Goal: Check status: Check status

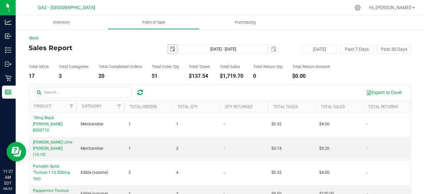
click at [170, 50] on span "select" at bounding box center [172, 49] width 5 height 5
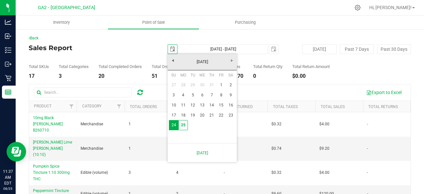
scroll to position [0, 16]
click at [182, 127] on link "25" at bounding box center [182, 125] width 9 height 10
type input "2025-08-25"
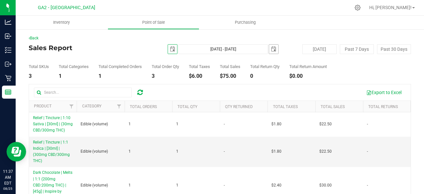
click at [276, 51] on span "select" at bounding box center [273, 49] width 9 height 9
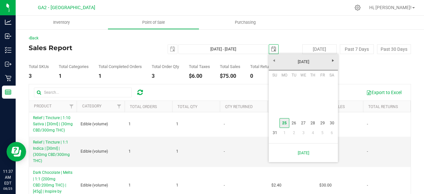
click at [285, 124] on link "25" at bounding box center [283, 123] width 9 height 10
type input "Aug 25, 2025 - Aug 25, 2025"
type input "2025-08-25"
